Goal: Check status: Check status

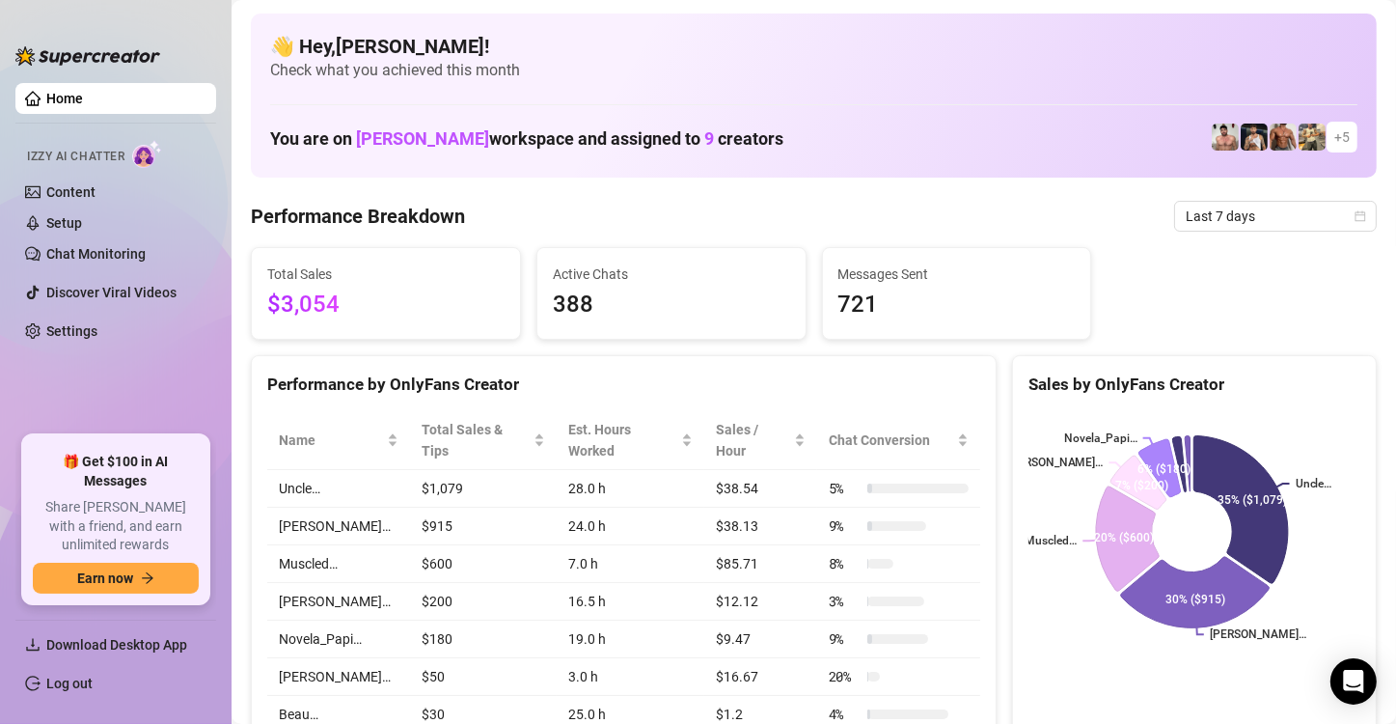
click at [842, 213] on span "Last 7 days" at bounding box center [1275, 216] width 179 height 29
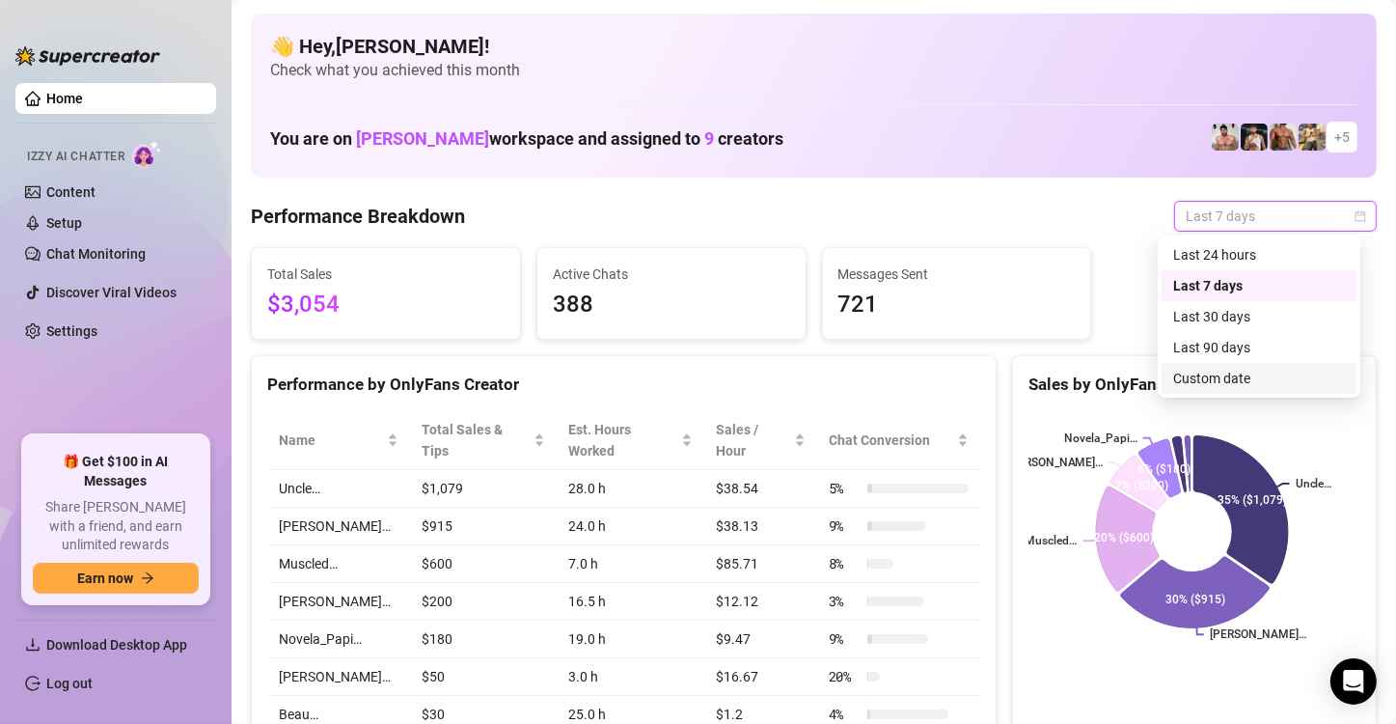
click at [842, 375] on div "Custom date" at bounding box center [1259, 378] width 172 height 21
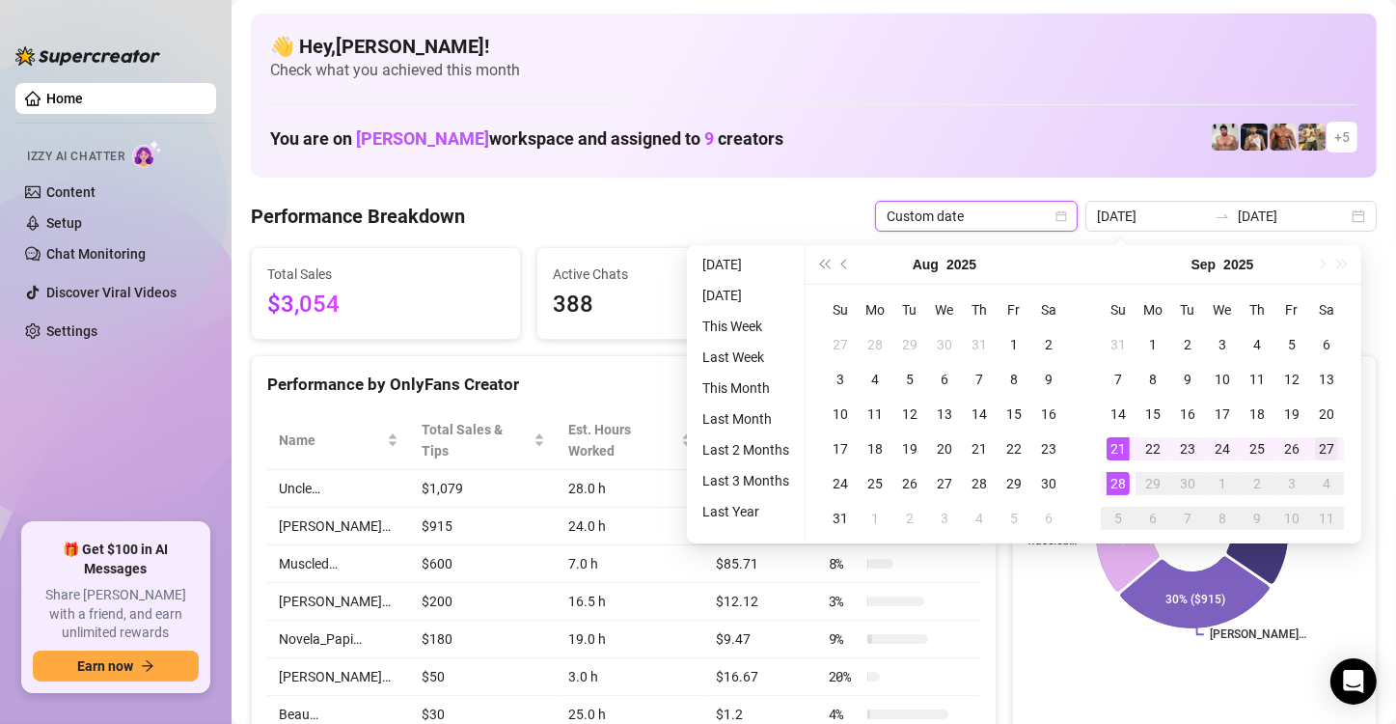
type input "[DATE]"
click at [842, 448] on div "27" at bounding box center [1326, 448] width 23 height 23
type input "[DATE]"
click at [842, 483] on div "28" at bounding box center [1118, 483] width 23 height 23
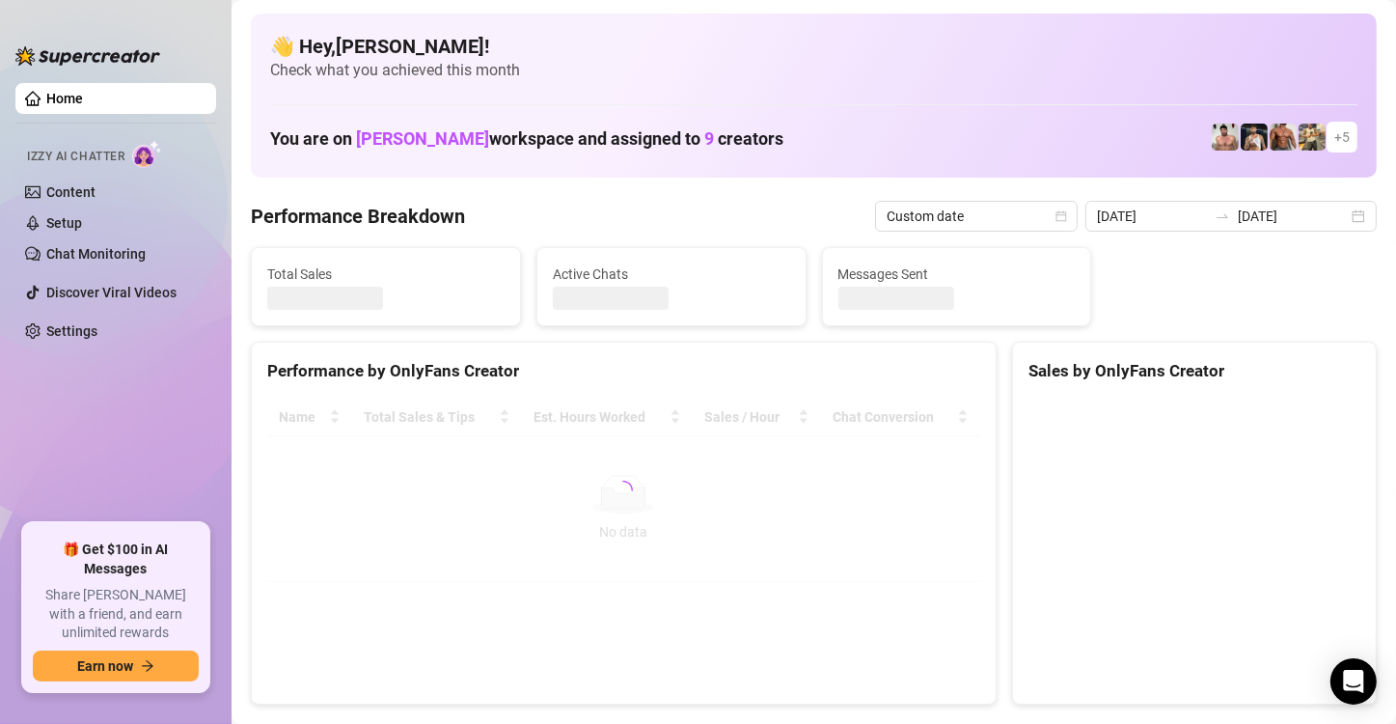
type input "[DATE]"
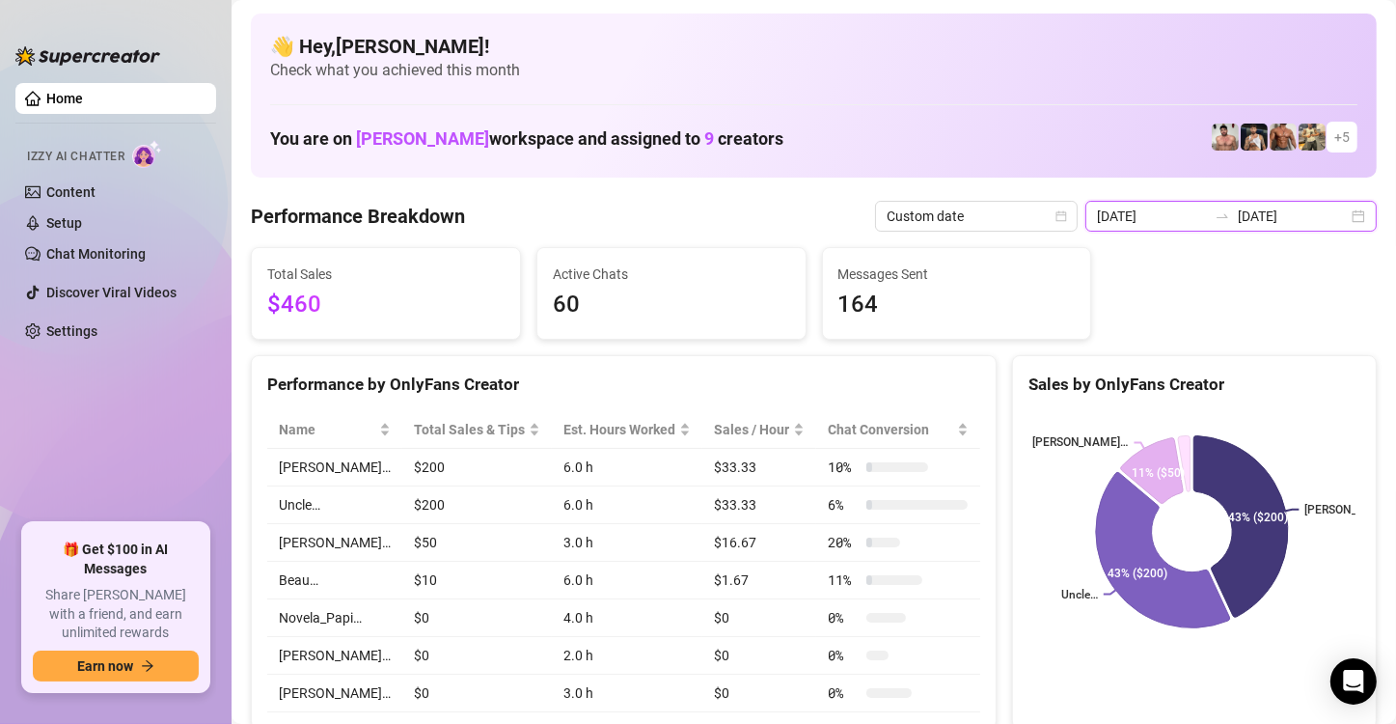
click at [842, 213] on input "[DATE]" at bounding box center [1293, 215] width 110 height 21
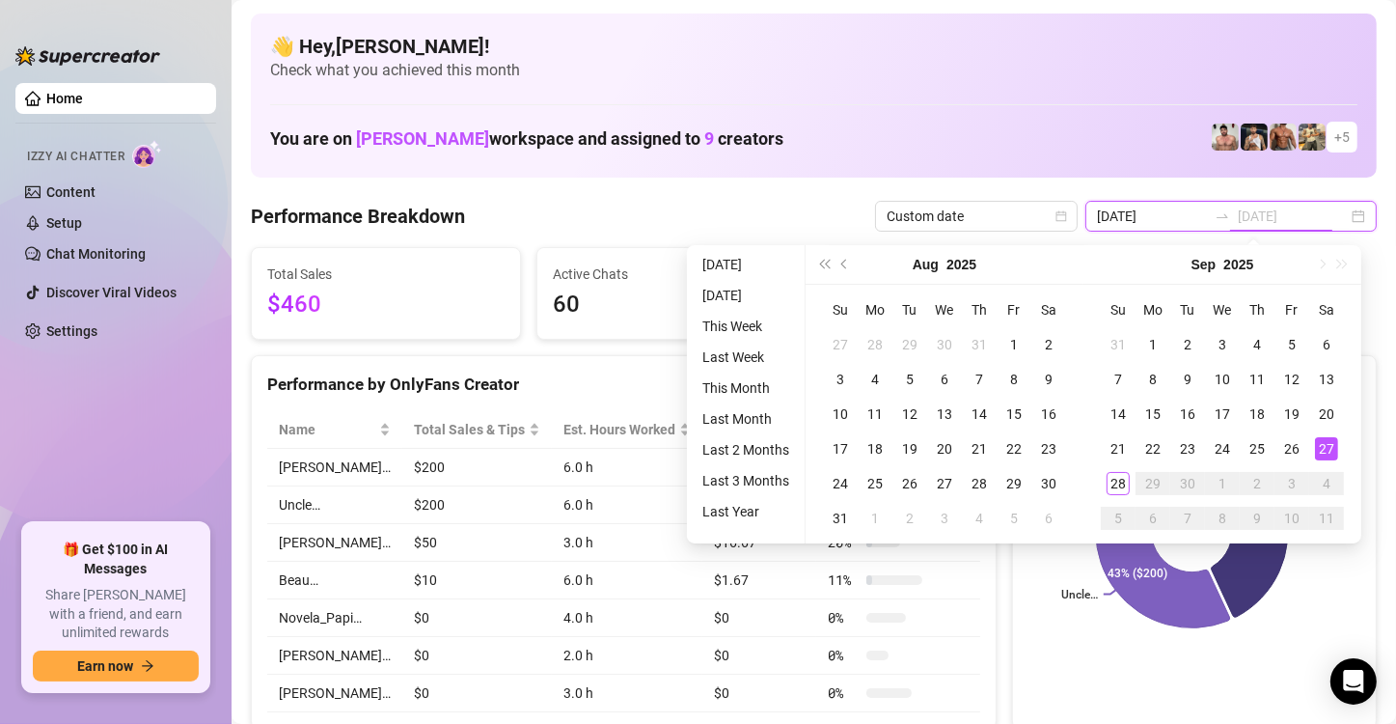
type input "[DATE]"
click at [842, 448] on div "27" at bounding box center [1326, 448] width 23 height 23
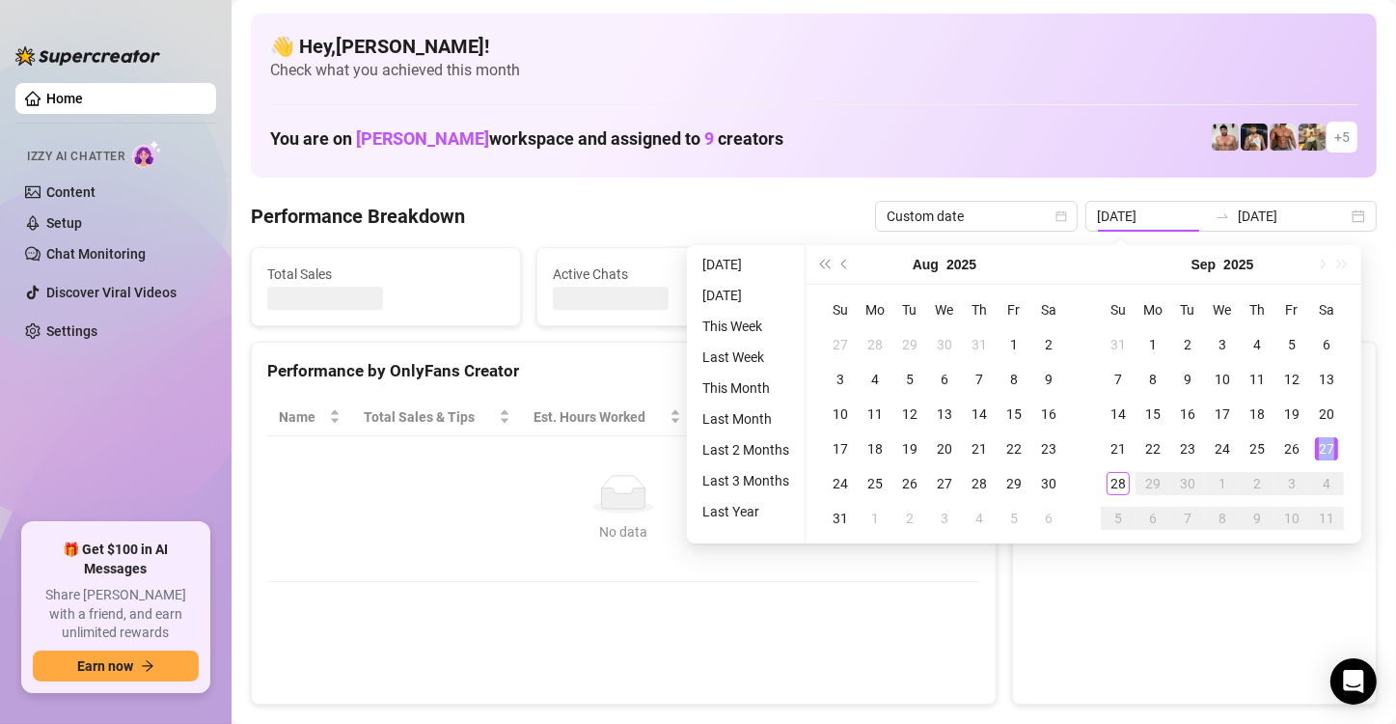
type input "[DATE]"
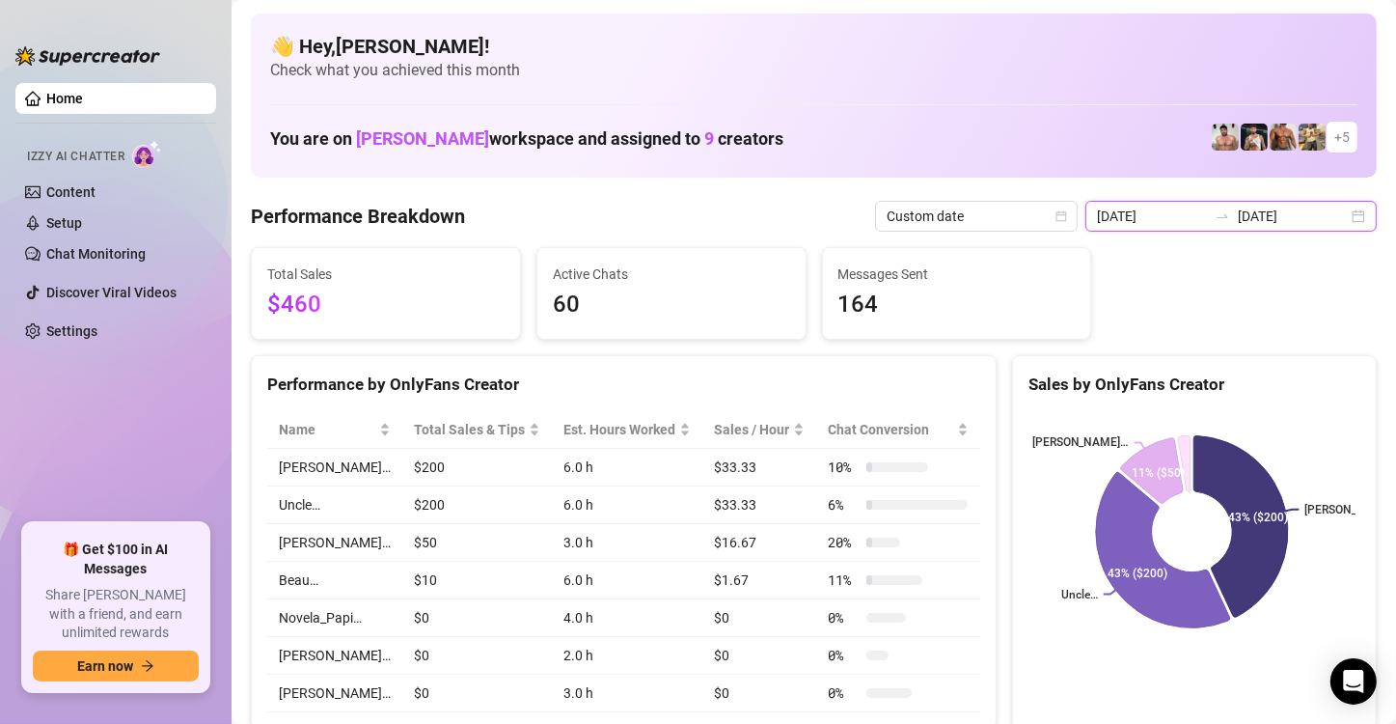
click at [842, 210] on input "[DATE]" at bounding box center [1293, 215] width 110 height 21
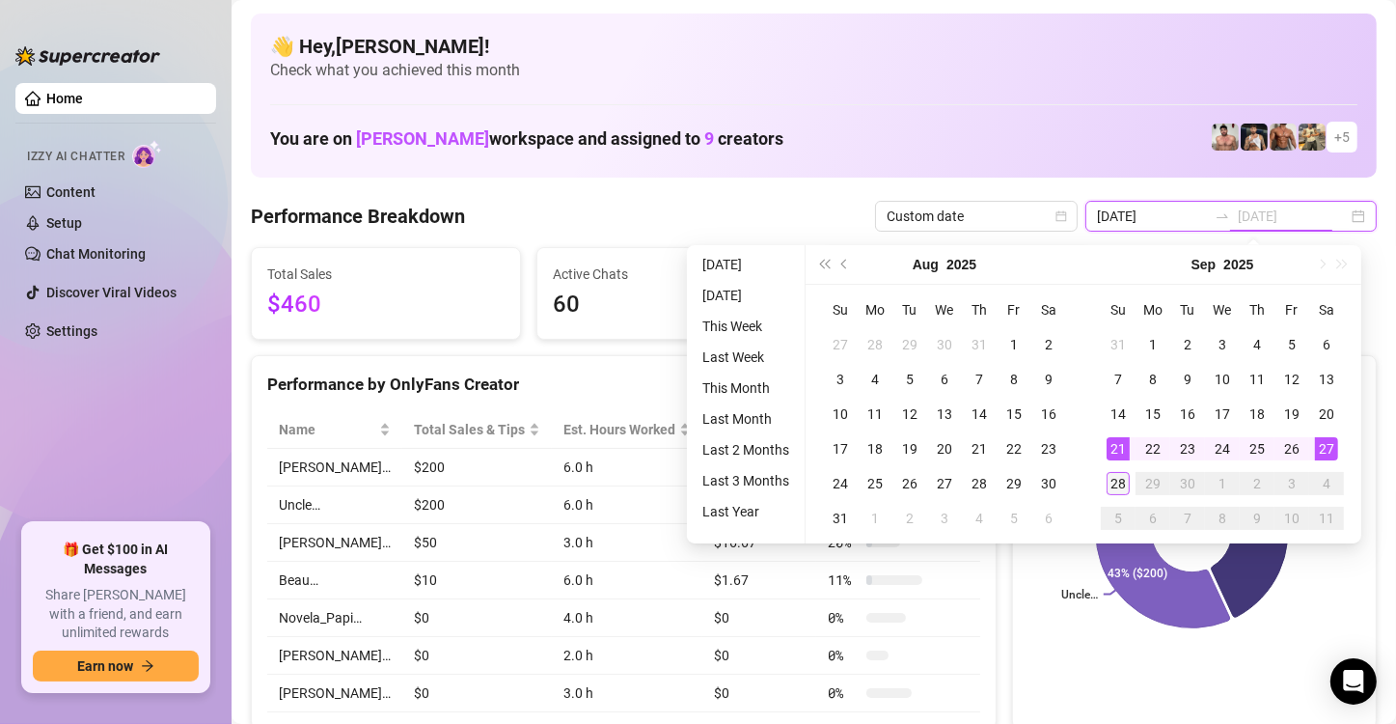
type input "[DATE]"
click at [842, 480] on div "28" at bounding box center [1118, 483] width 23 height 23
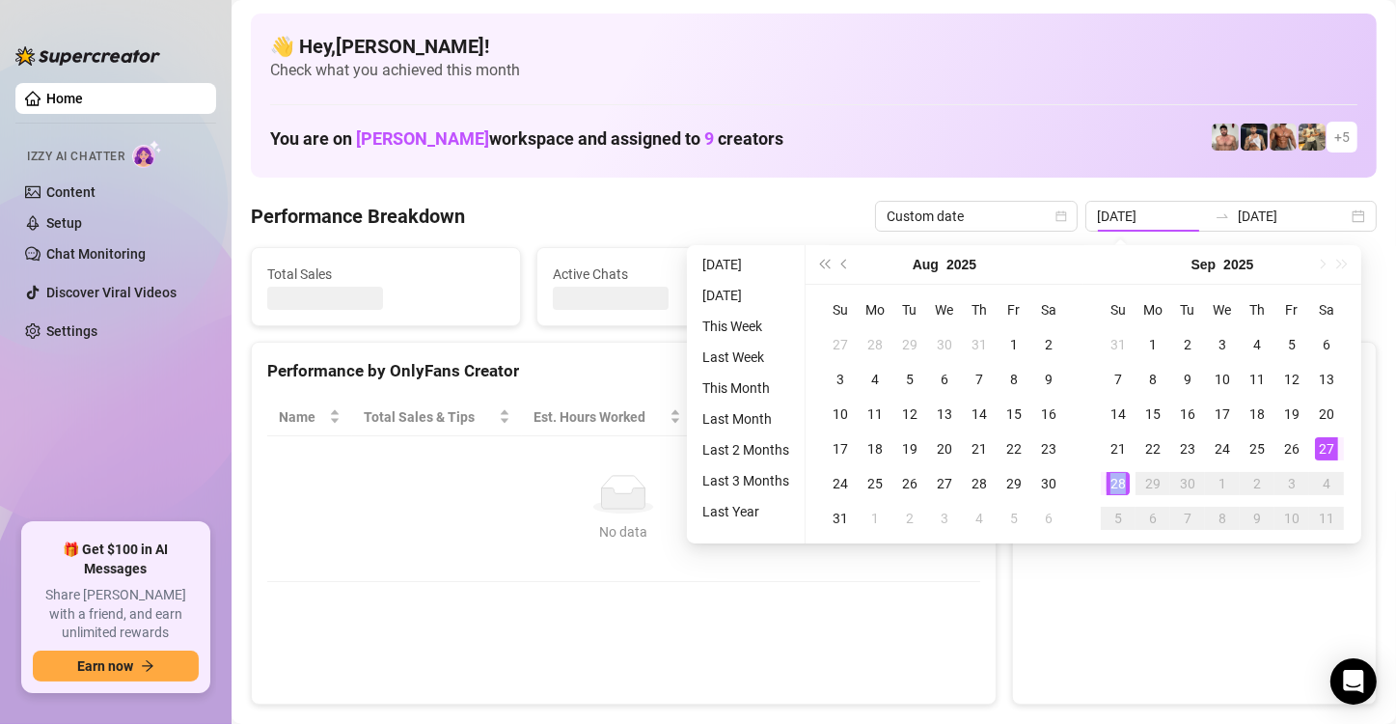
type input "[DATE]"
